Goal: Find specific page/section: Find specific page/section

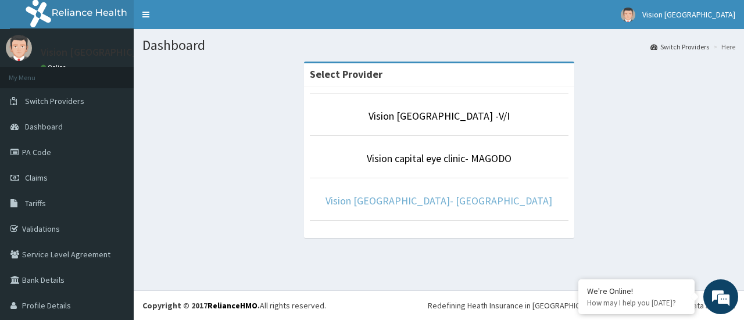
click at [438, 199] on link "Vision [GEOGRAPHIC_DATA]- [GEOGRAPHIC_DATA]" at bounding box center [439, 200] width 227 height 13
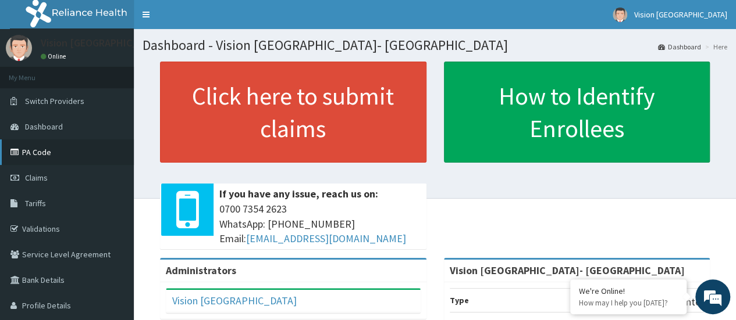
click at [29, 152] on link "PA Code" at bounding box center [67, 153] width 134 height 26
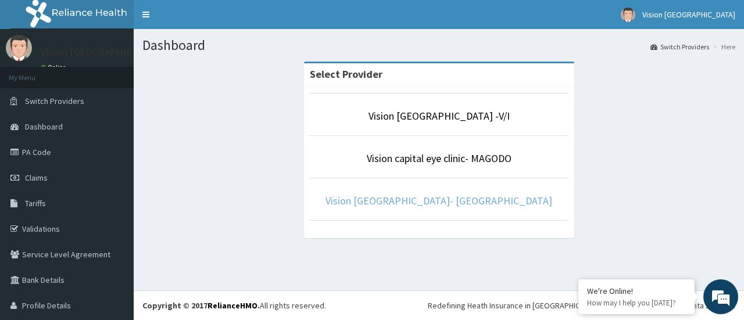
click at [494, 205] on link "Vision [GEOGRAPHIC_DATA]- [GEOGRAPHIC_DATA]" at bounding box center [439, 200] width 227 height 13
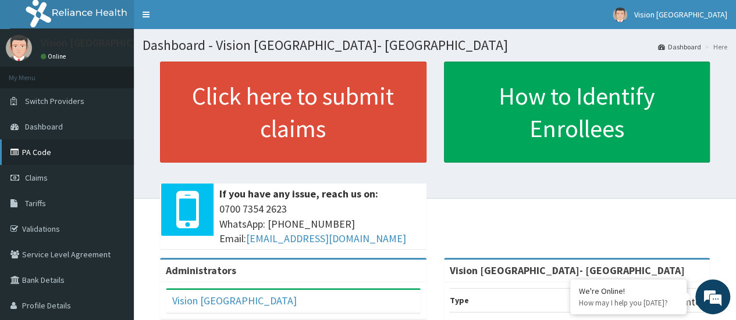
click at [45, 151] on link "PA Code" at bounding box center [67, 153] width 134 height 26
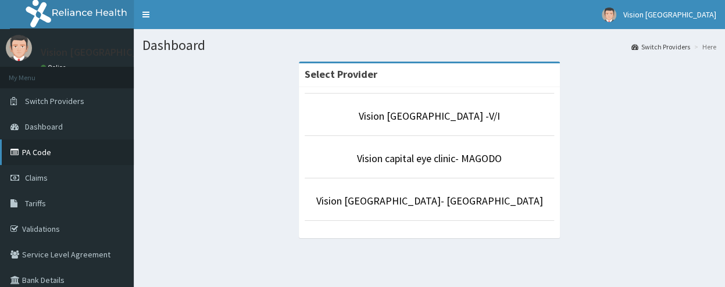
click at [40, 159] on link "PA Code" at bounding box center [67, 153] width 134 height 26
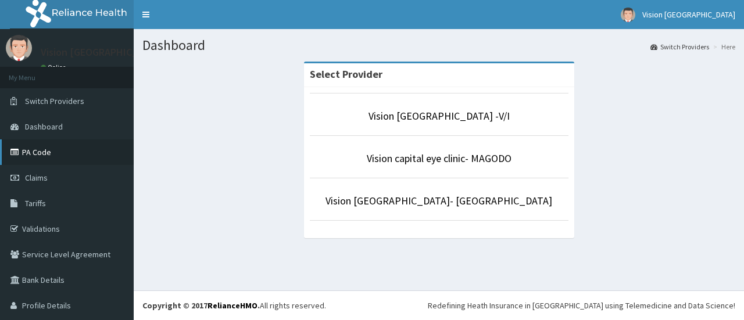
click at [30, 151] on link "PA Code" at bounding box center [67, 153] width 134 height 26
